Goal: Check status

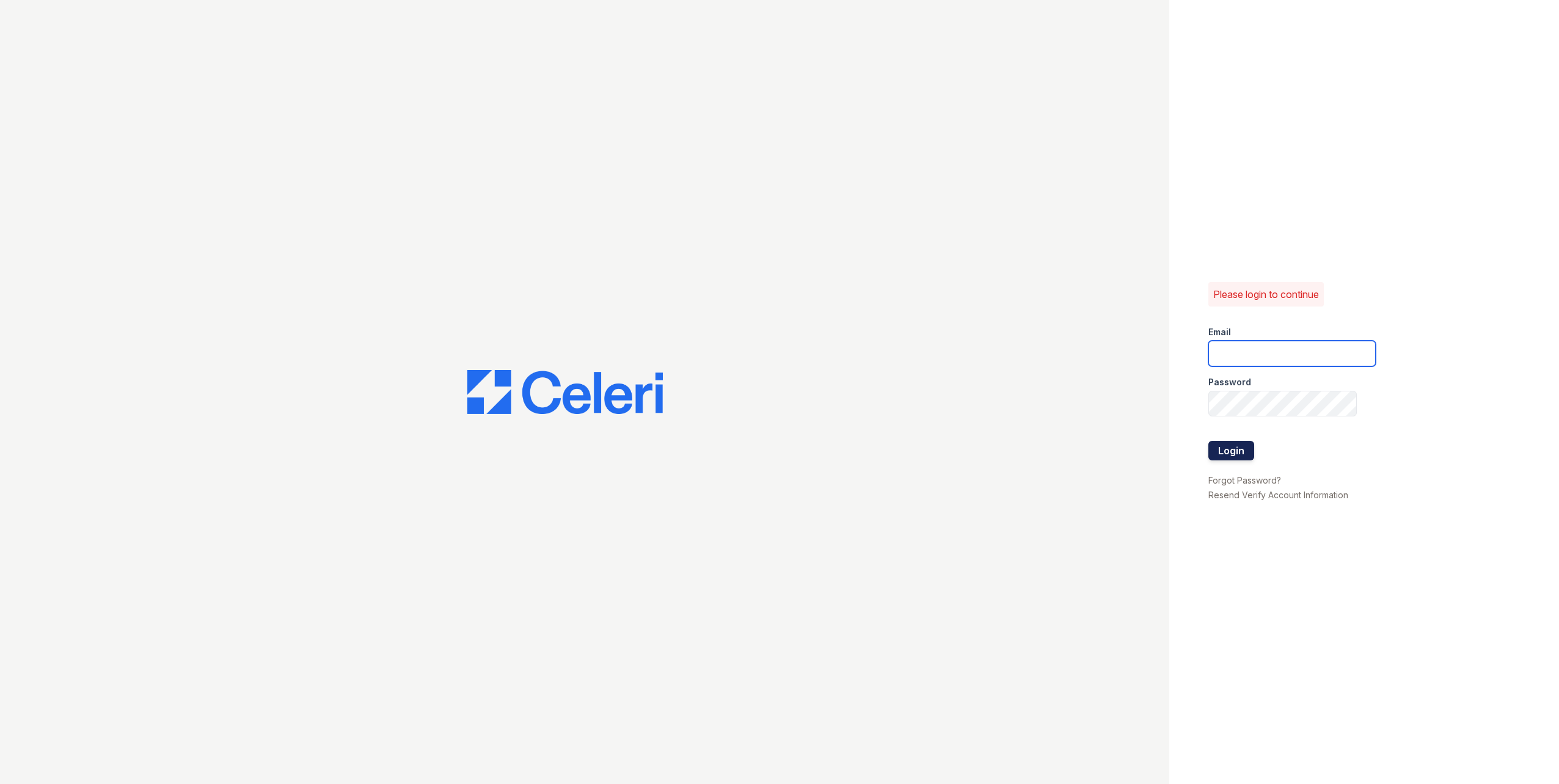
type input "epetracca@triequities.com"
click at [1242, 453] on button "Login" at bounding box center [1231, 451] width 46 height 20
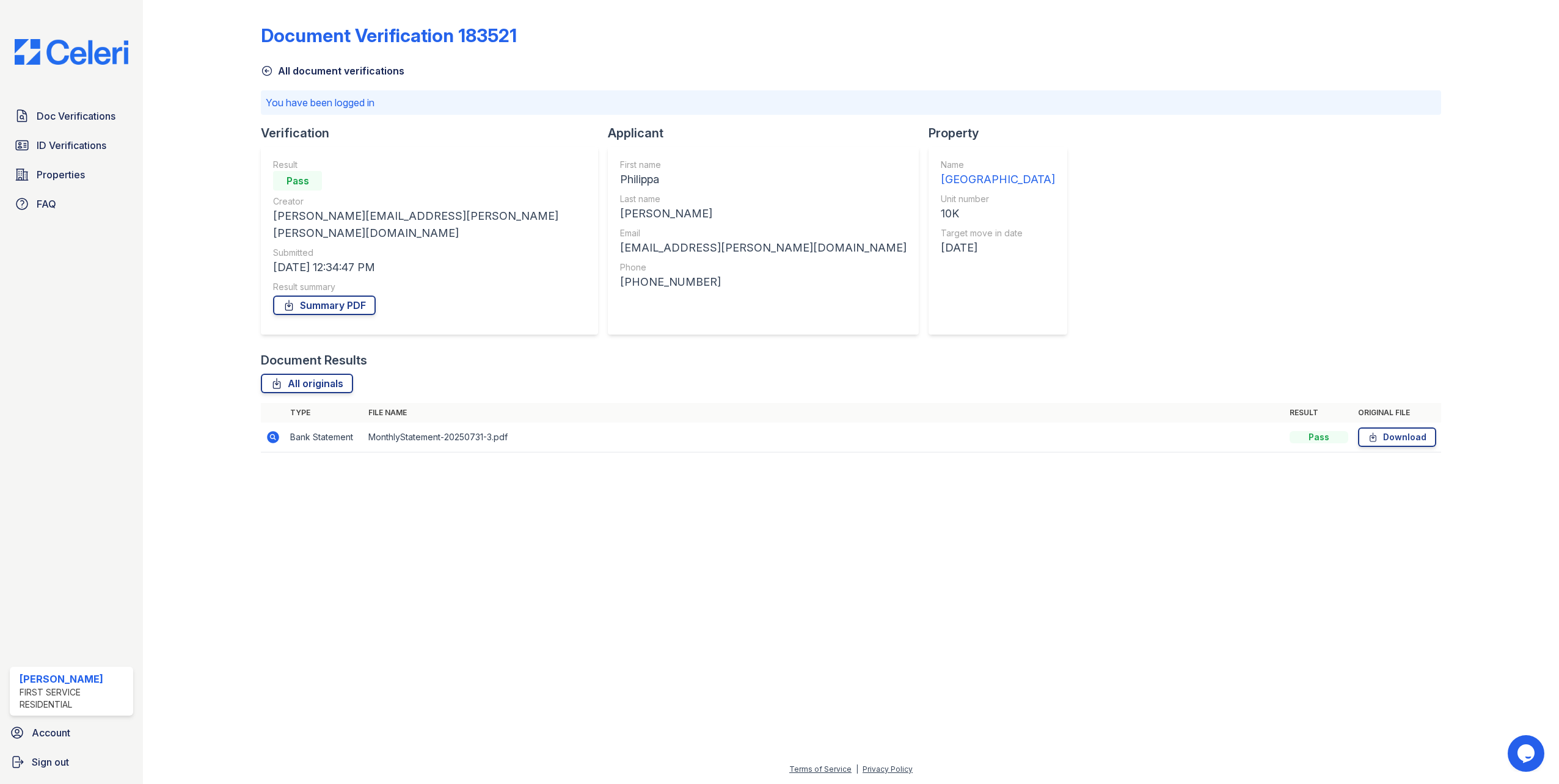
click at [269, 431] on icon at bounding box center [273, 437] width 12 height 12
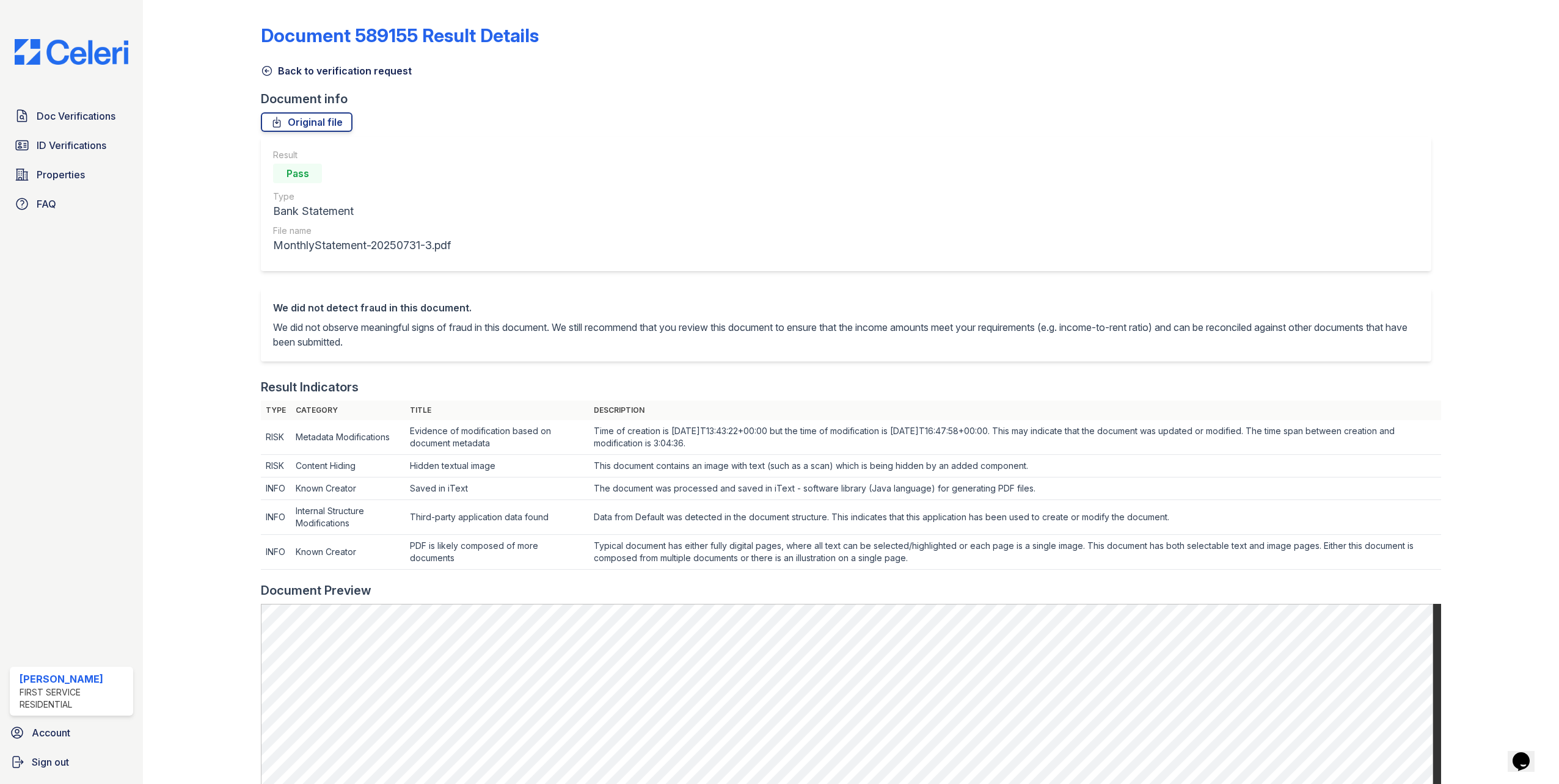
click at [268, 69] on icon at bounding box center [267, 71] width 12 height 12
